Goal: Task Accomplishment & Management: Complete application form

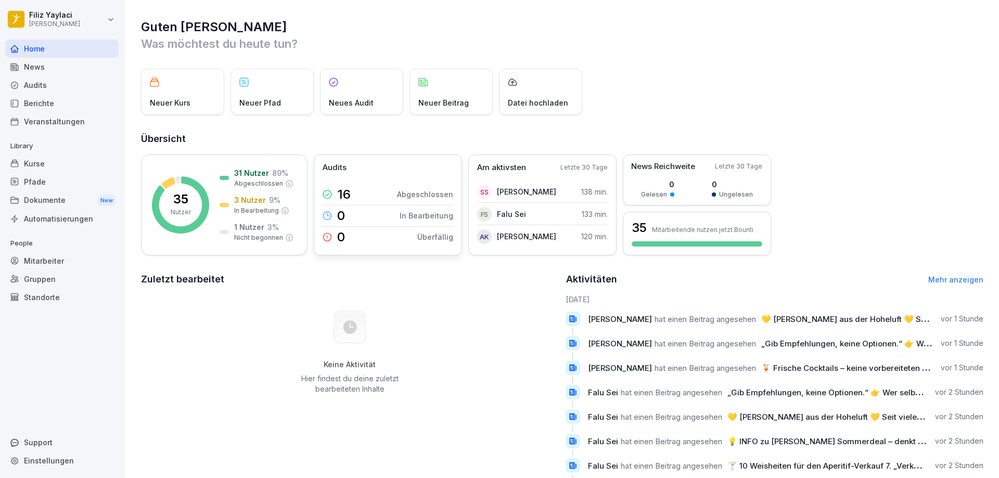
drag, startPoint x: 54, startPoint y: 261, endPoint x: 357, endPoint y: 192, distance: 310.5
click at [55, 258] on div "Mitarbeiter" at bounding box center [61, 261] width 113 height 18
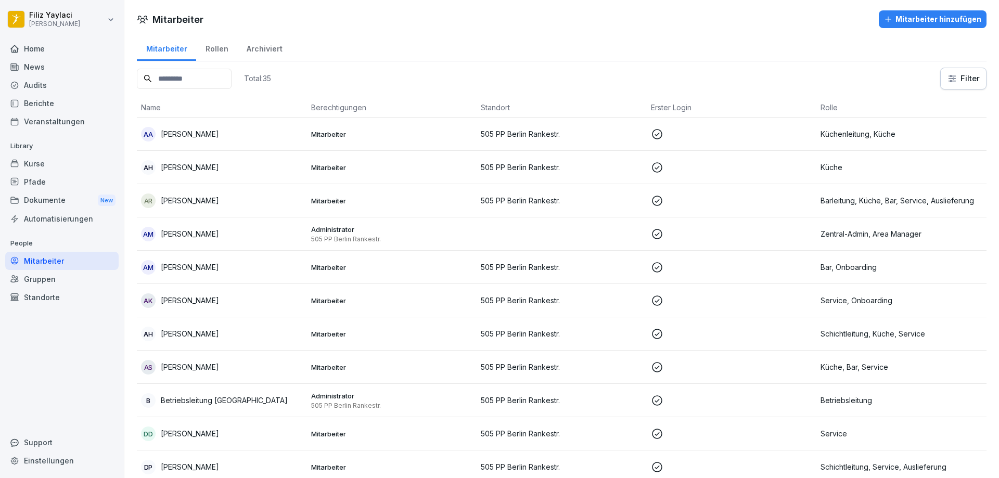
click at [924, 18] on div "Mitarbeiter hinzufügen" at bounding box center [932, 19] width 97 height 11
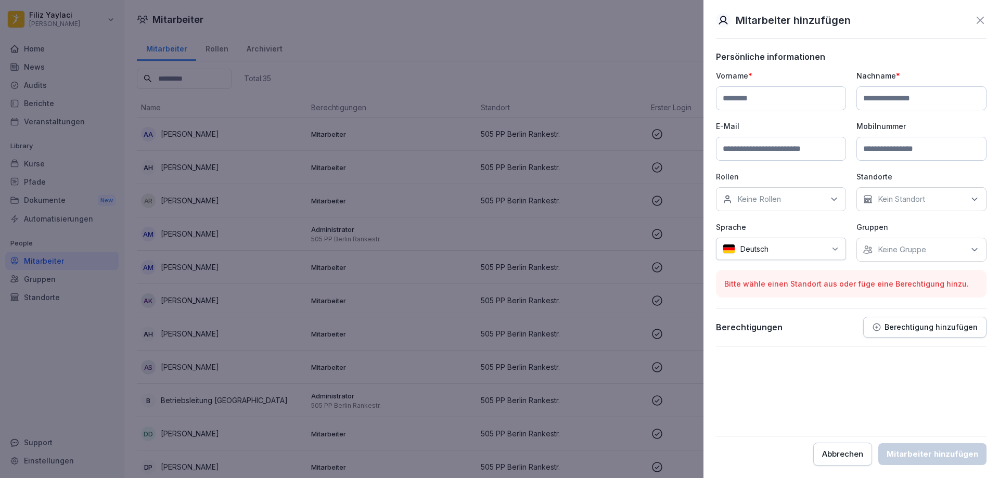
type input "*"
type input "*****"
click at [936, 100] on input at bounding box center [922, 98] width 130 height 24
type input "****"
click at [794, 145] on input at bounding box center [781, 149] width 130 height 24
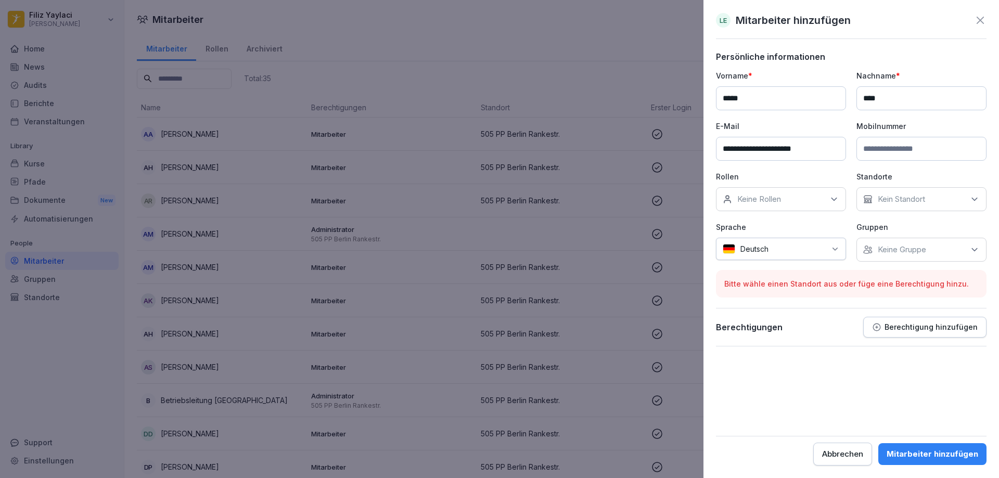
type input "**********"
click at [900, 150] on input at bounding box center [922, 149] width 130 height 24
type input "**********"
click at [770, 203] on p "Keine Rollen" at bounding box center [759, 199] width 44 height 10
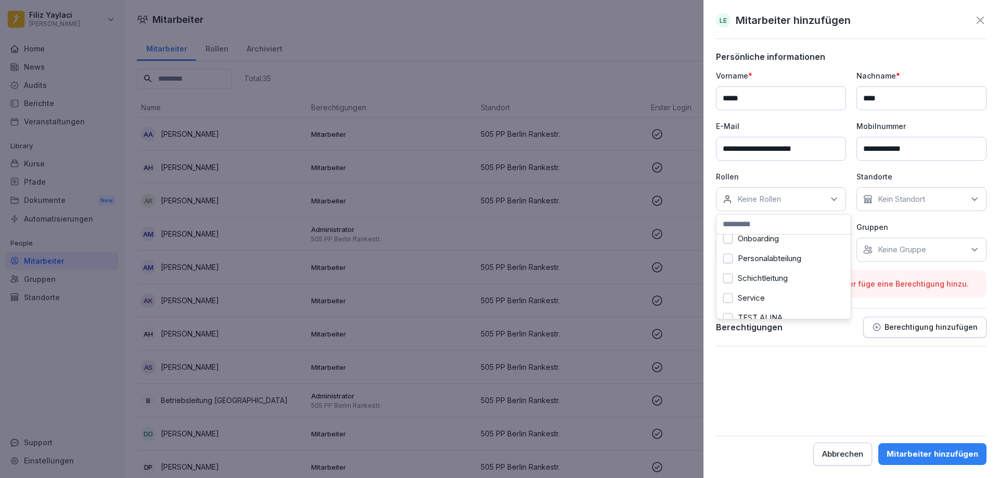
scroll to position [416, 0]
click at [729, 246] on button "Service" at bounding box center [727, 246] width 9 height 9
click at [729, 283] on button "Onboarding" at bounding box center [727, 283] width 9 height 9
click at [945, 198] on div "Kein Standort" at bounding box center [922, 199] width 130 height 24
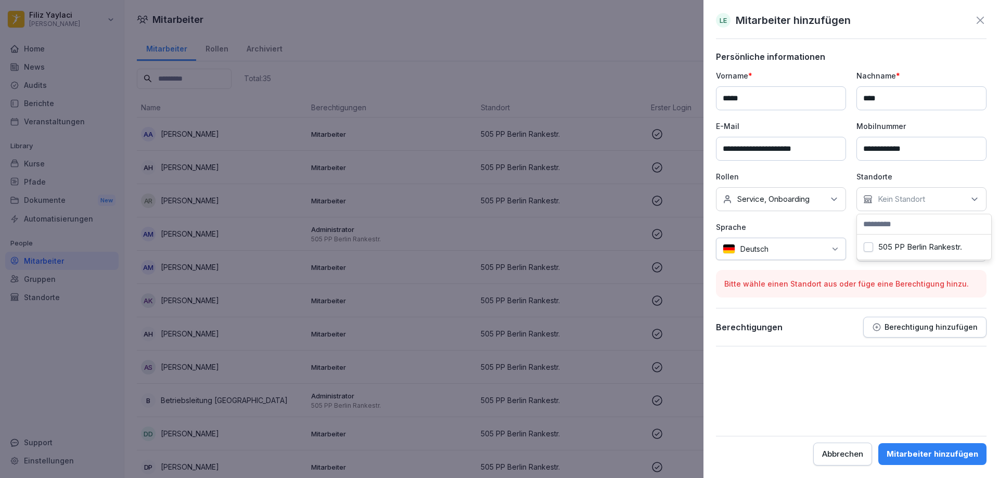
click at [936, 249] on label "505 PP Berlin Rankestr." at bounding box center [920, 246] width 84 height 9
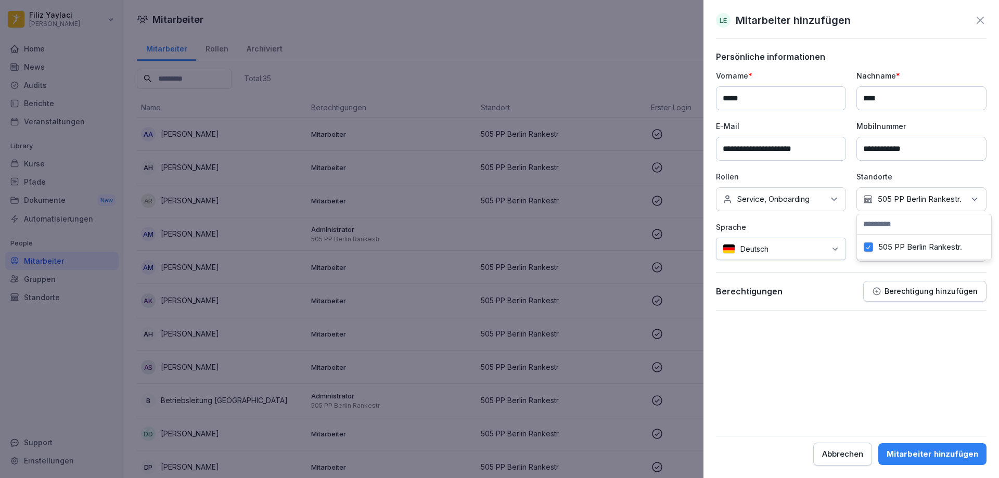
drag, startPoint x: 861, startPoint y: 339, endPoint x: 861, endPoint y: 333, distance: 6.3
click at [861, 335] on form "**********" at bounding box center [851, 259] width 271 height 414
click at [935, 250] on div "Keine Gruppe" at bounding box center [922, 250] width 130 height 24
click at [913, 369] on form "**********" at bounding box center [851, 259] width 271 height 414
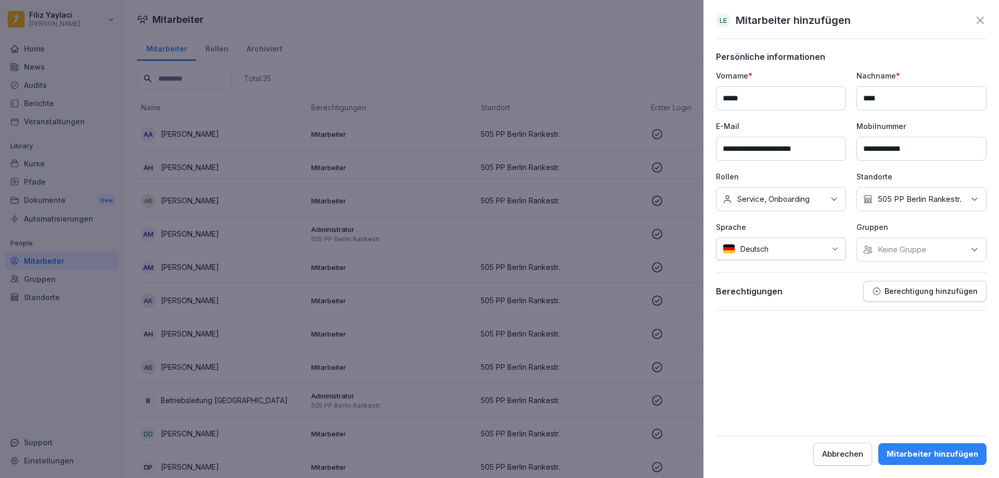
click at [917, 453] on div "Mitarbeiter hinzufügen" at bounding box center [933, 454] width 92 height 11
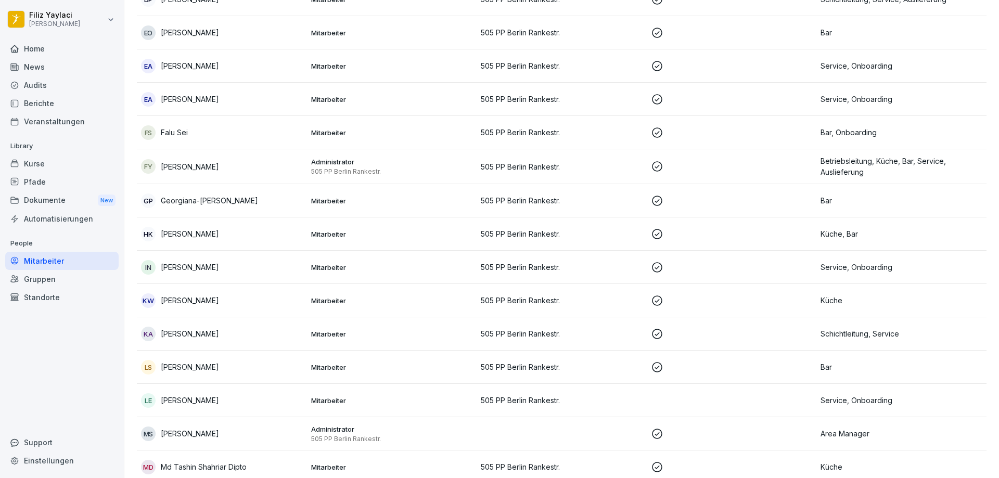
scroll to position [416, 0]
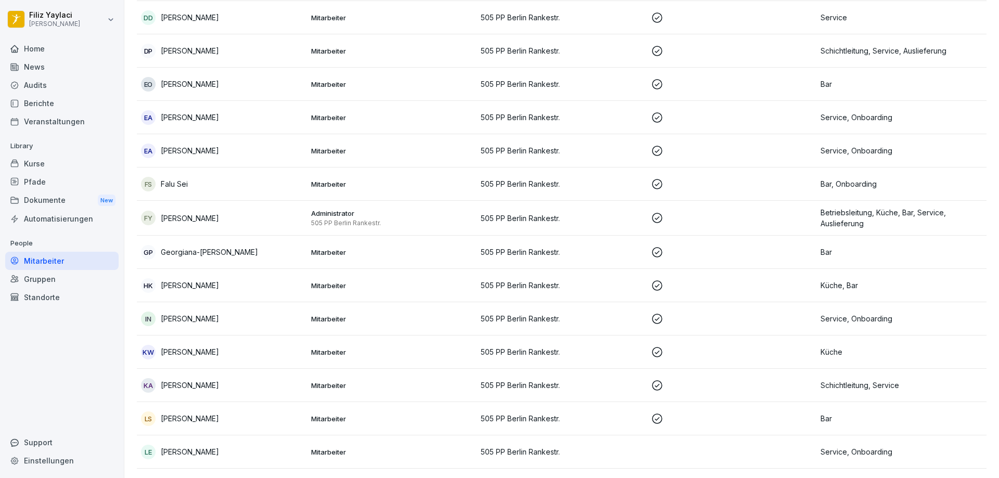
click at [279, 186] on div "FS Falu Sei" at bounding box center [222, 184] width 162 height 15
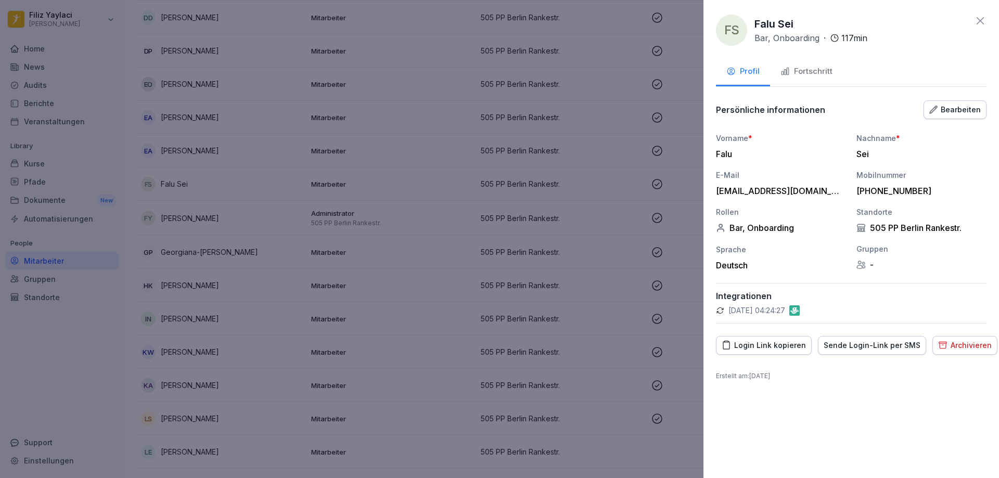
click at [807, 72] on div "Fortschritt" at bounding box center [807, 72] width 52 height 12
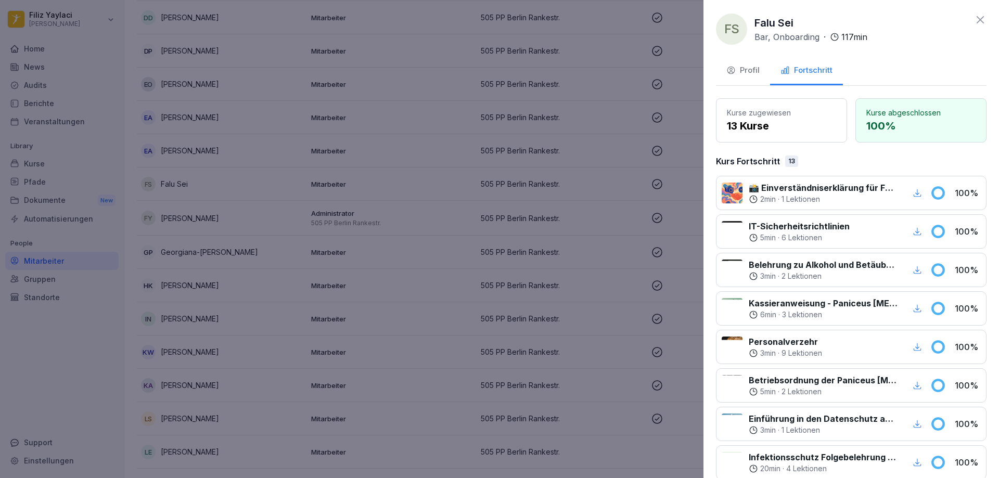
scroll to position [0, 0]
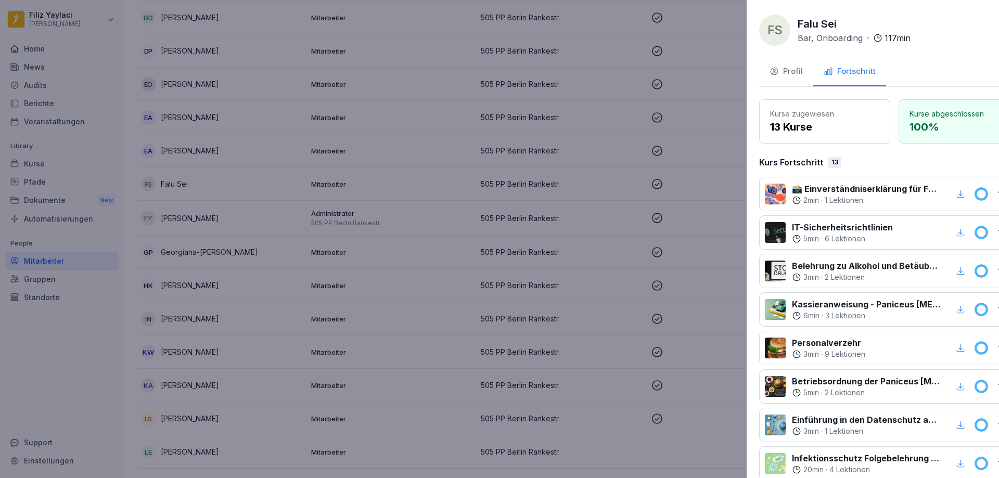
click at [201, 354] on div at bounding box center [499, 239] width 999 height 478
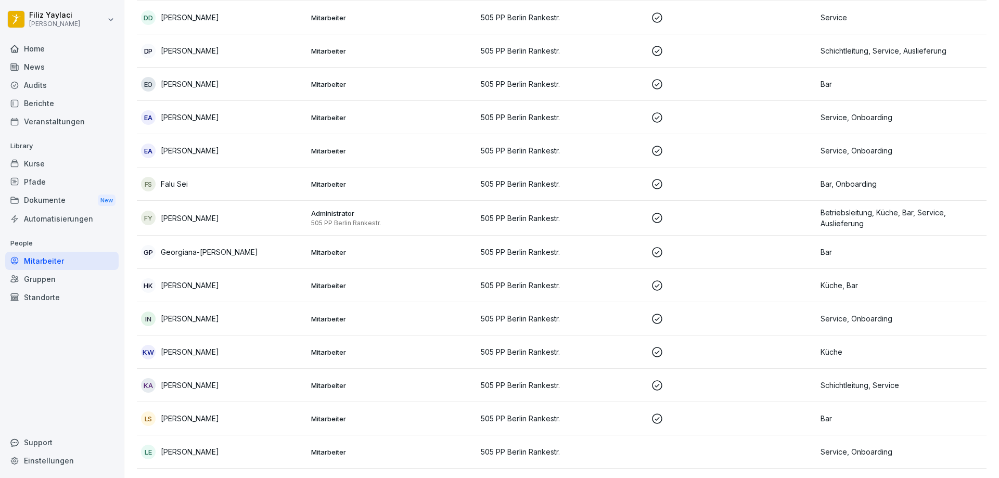
click at [212, 212] on div "FY [PERSON_NAME]" at bounding box center [222, 218] width 162 height 15
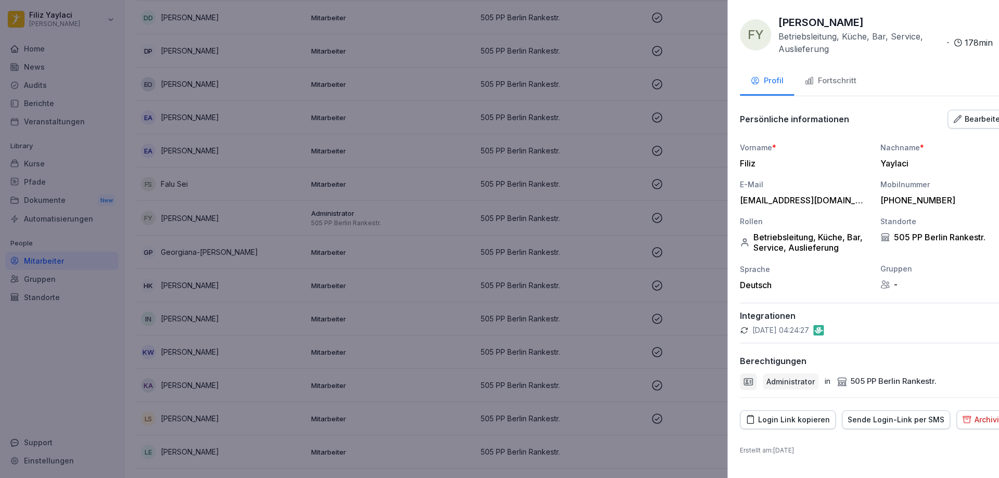
click at [602, 240] on div at bounding box center [499, 239] width 999 height 478
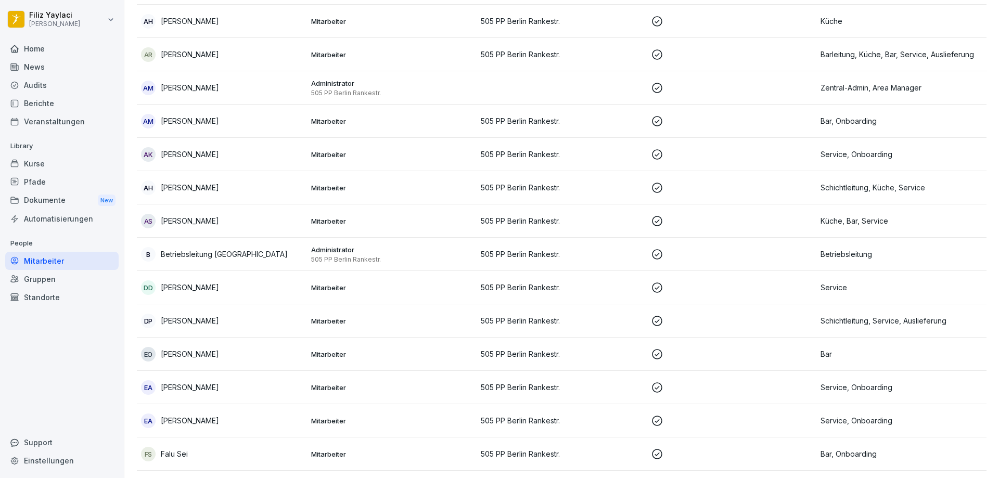
scroll to position [104, 0]
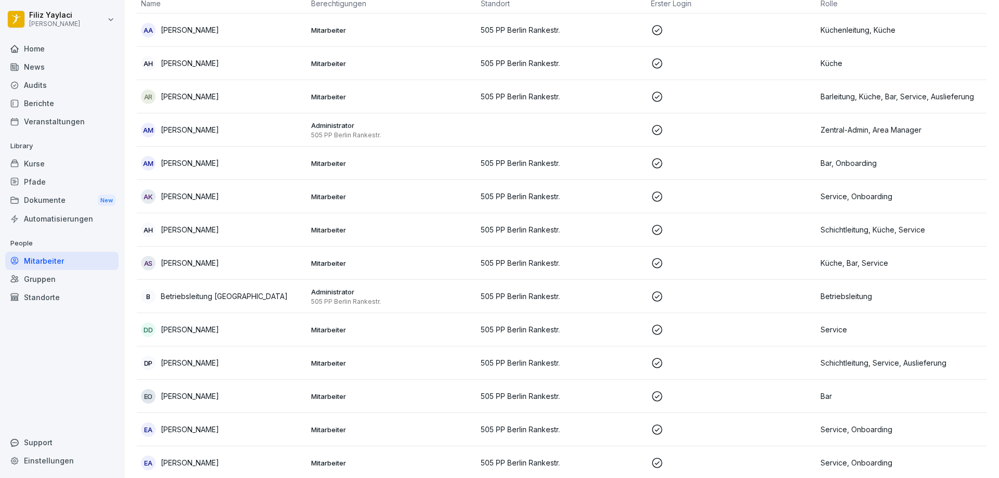
click at [337, 195] on p "Mitarbeiter" at bounding box center [392, 196] width 162 height 9
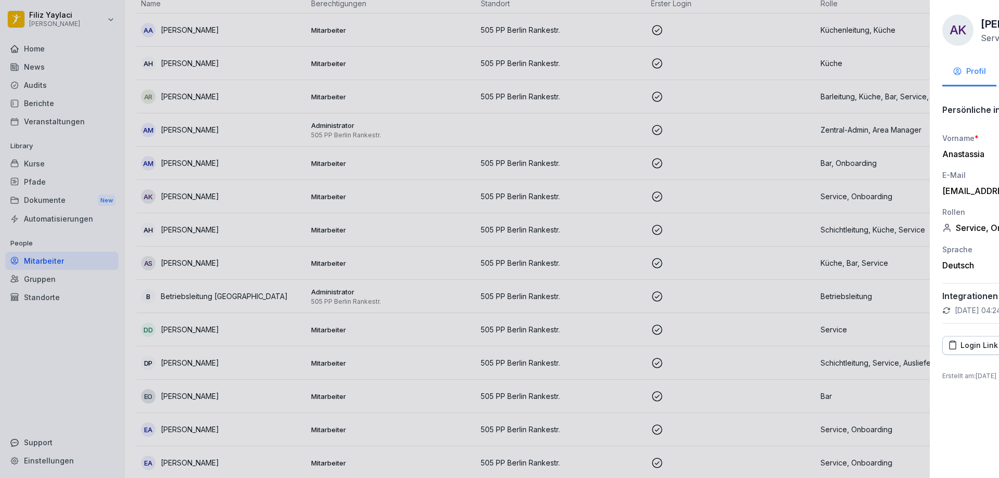
click at [672, 256] on div at bounding box center [499, 239] width 999 height 478
